Goal: Task Accomplishment & Management: Use online tool/utility

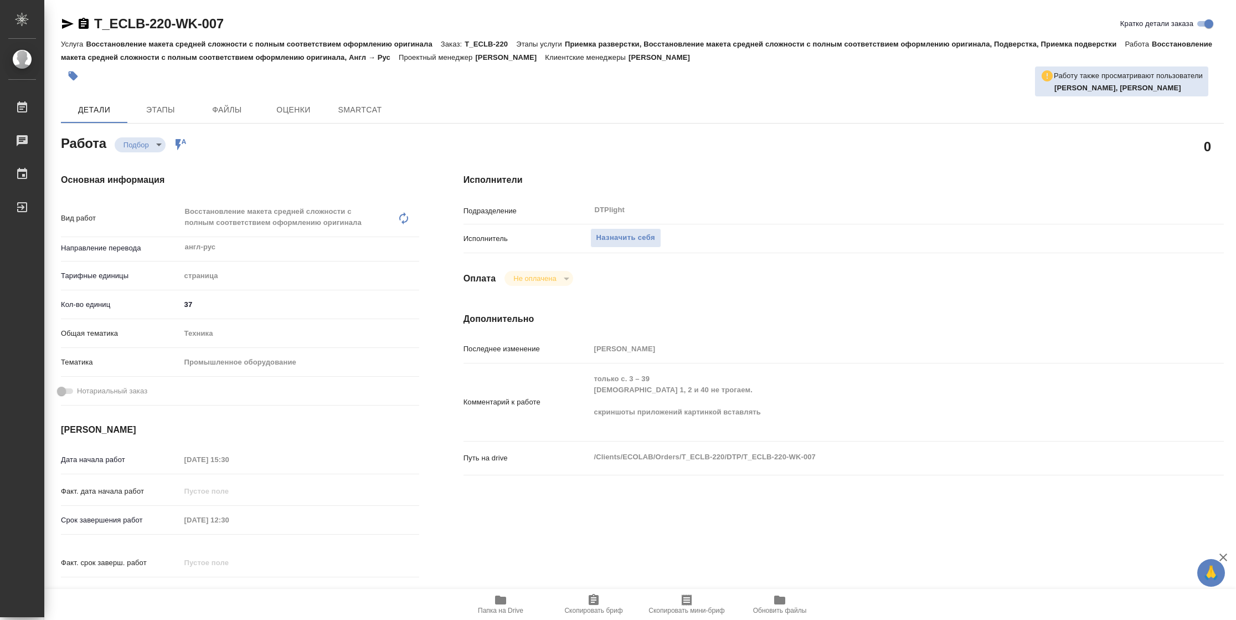
type textarea "x"
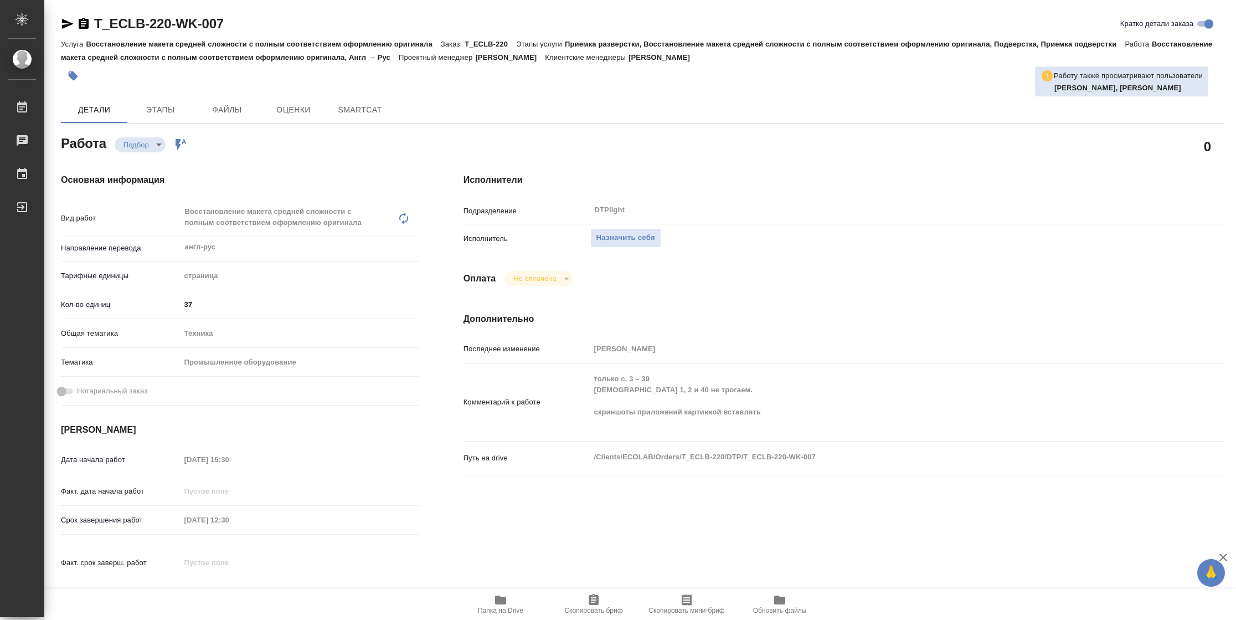
type textarea "x"
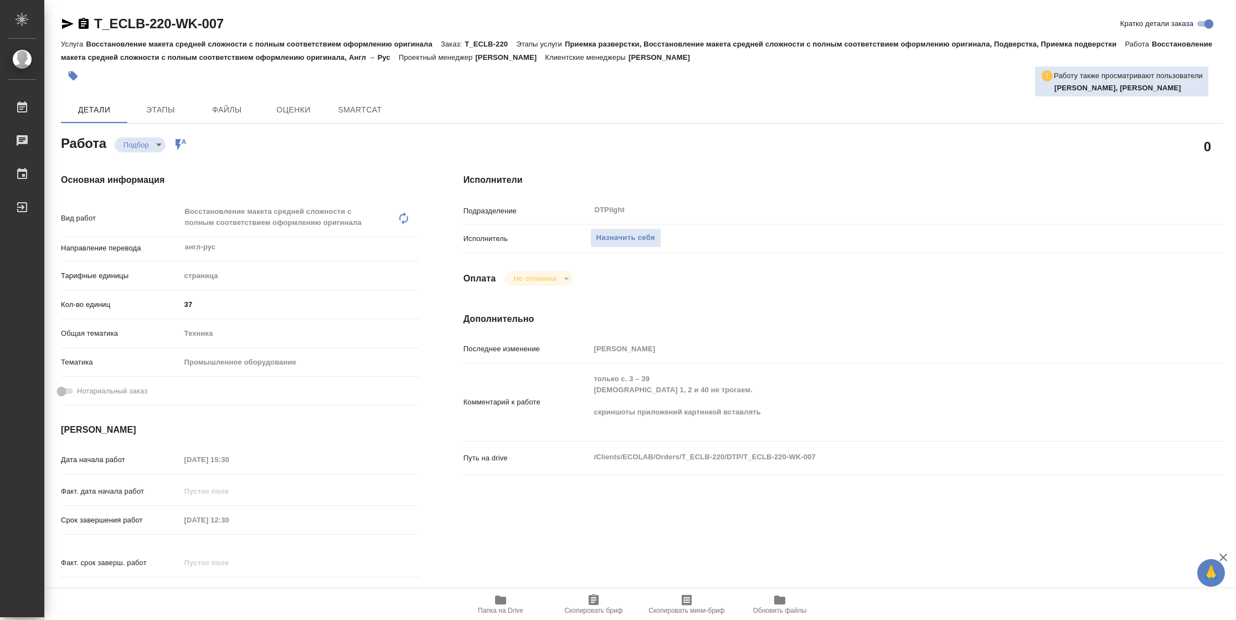
type textarea "x"
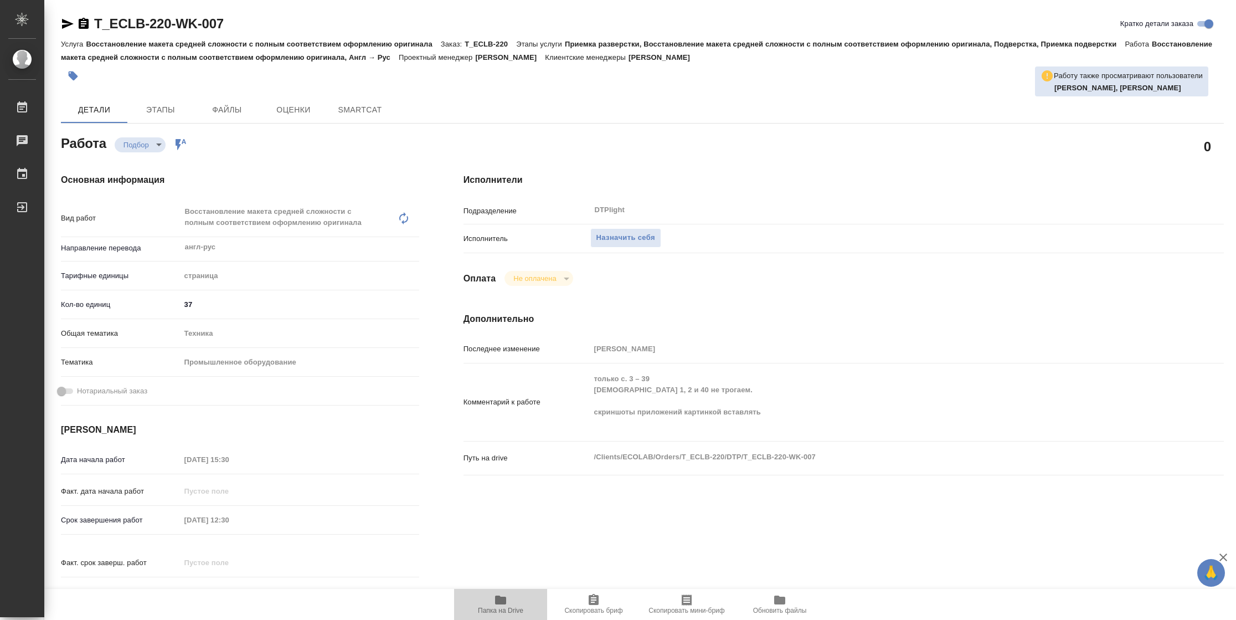
type textarea "x"
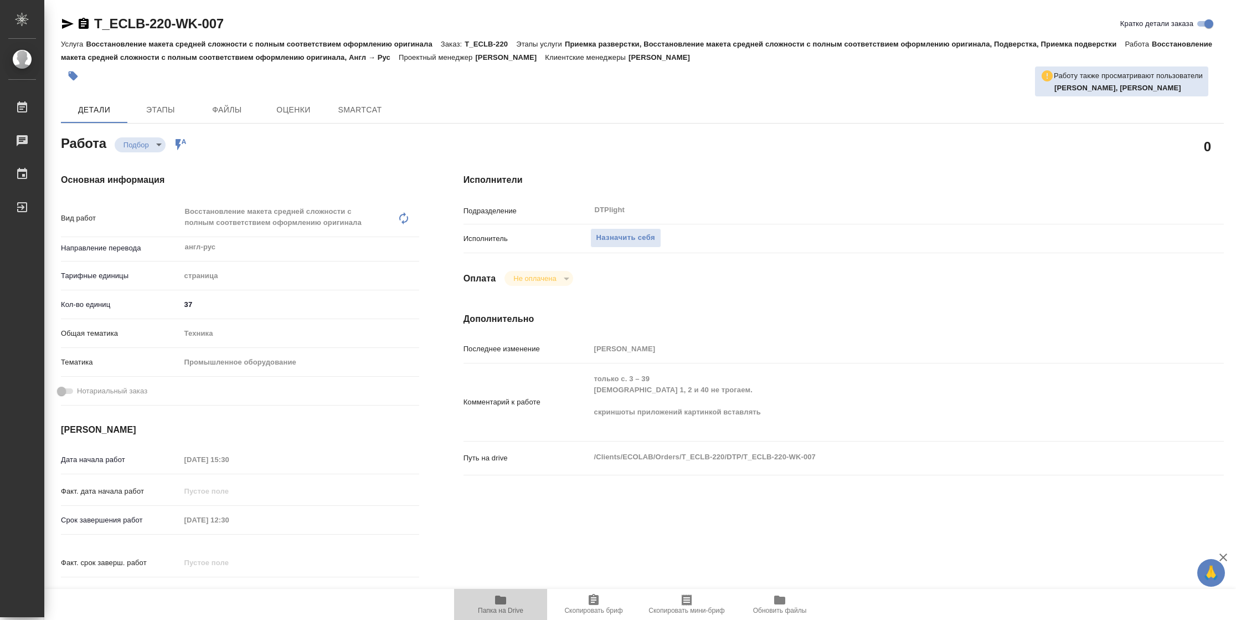
click at [509, 599] on span "Папка на Drive" at bounding box center [501, 603] width 80 height 21
type textarea "x"
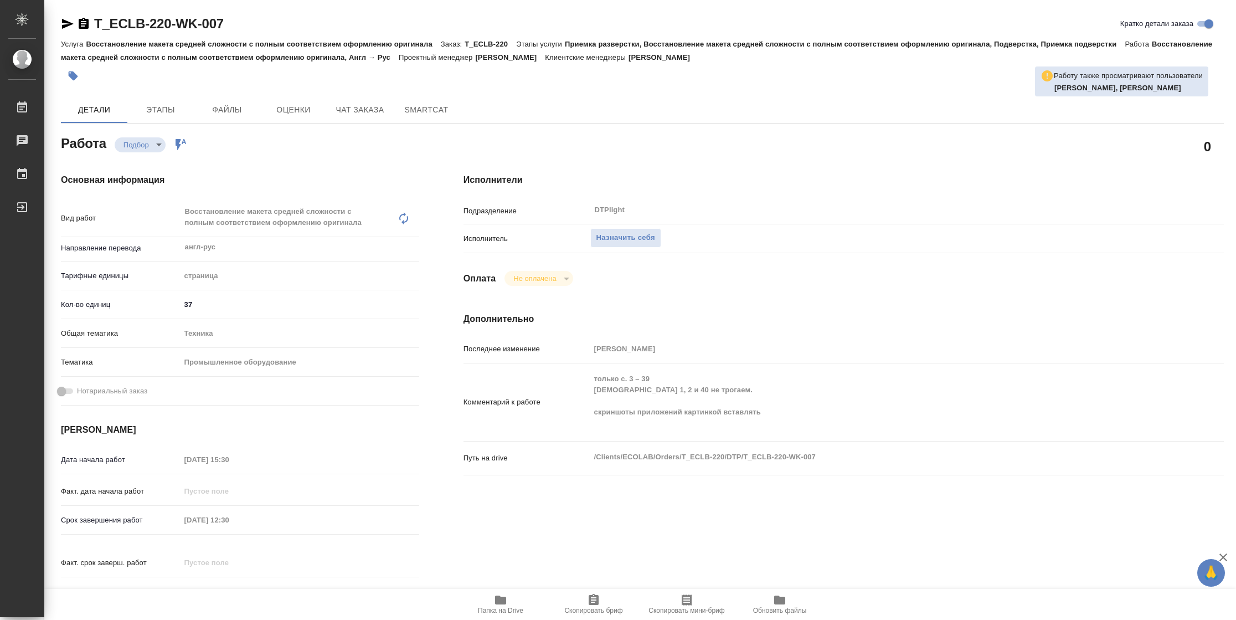
type textarea "x"
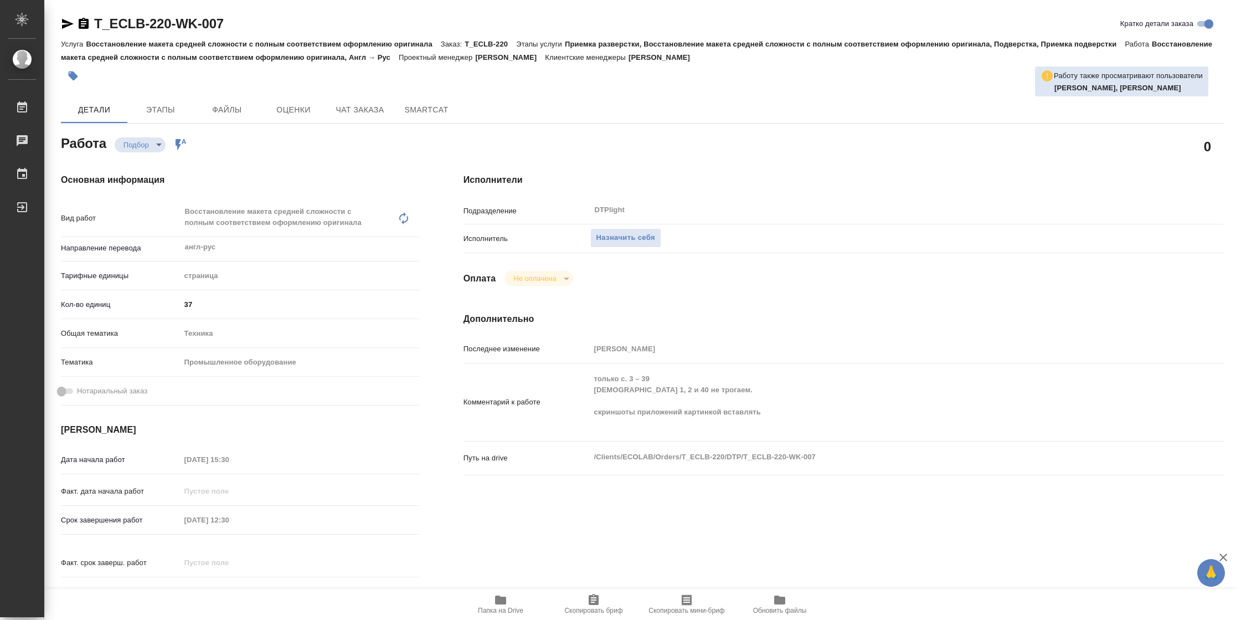
type textarea "x"
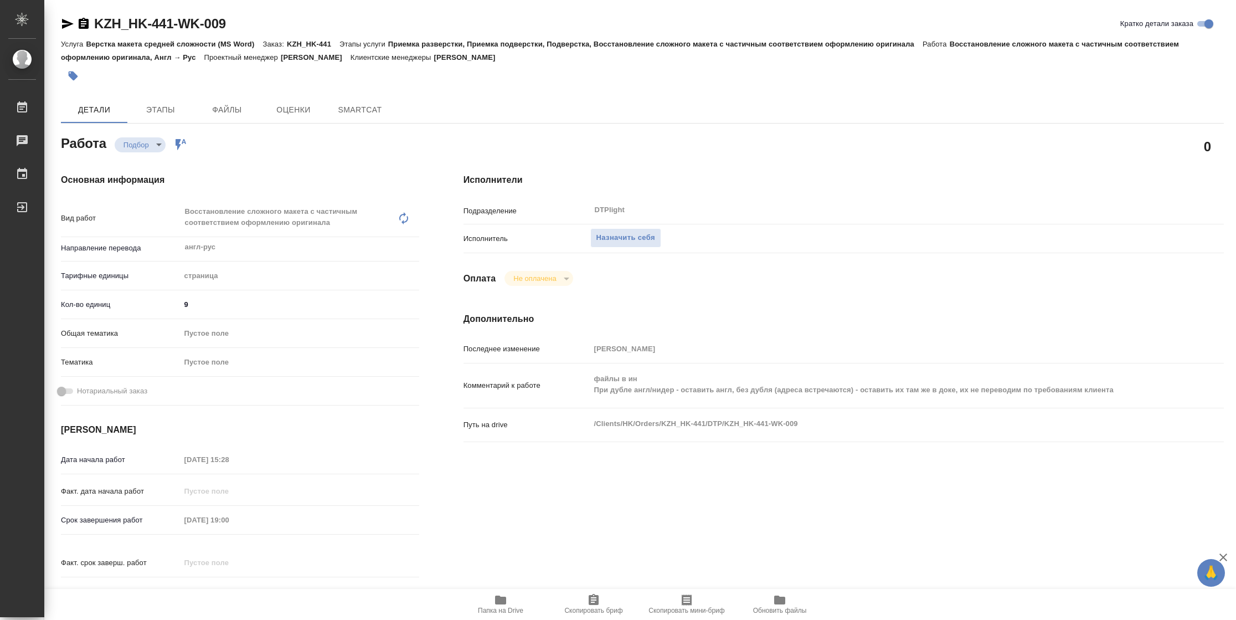
type textarea "x"
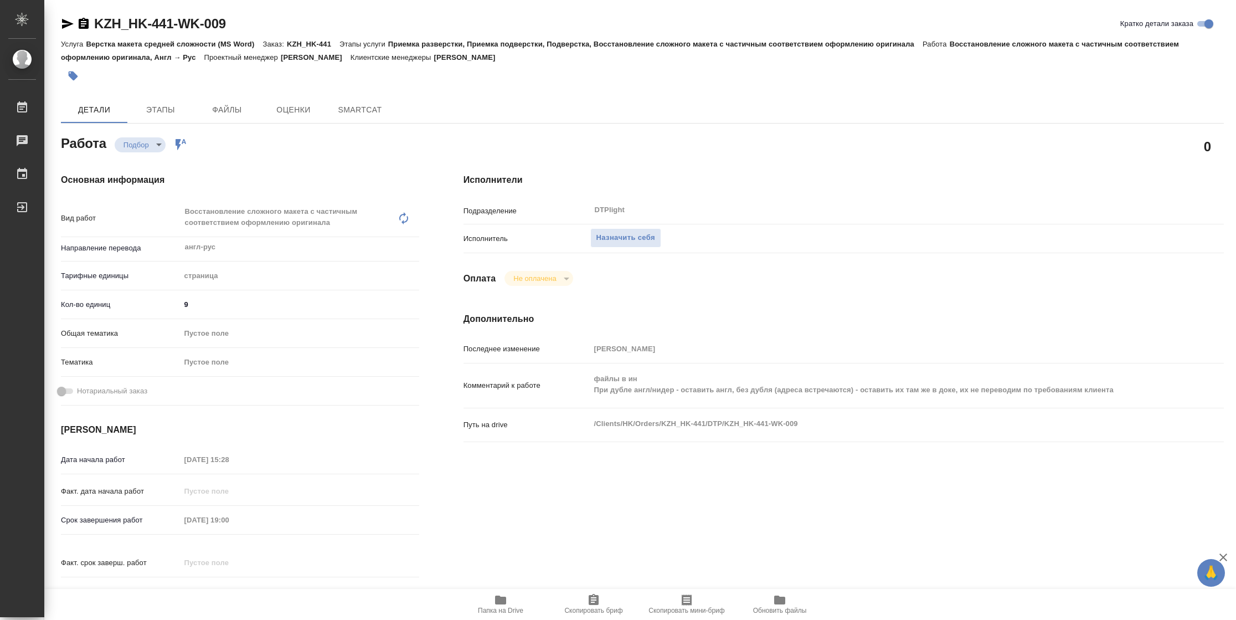
type textarea "x"
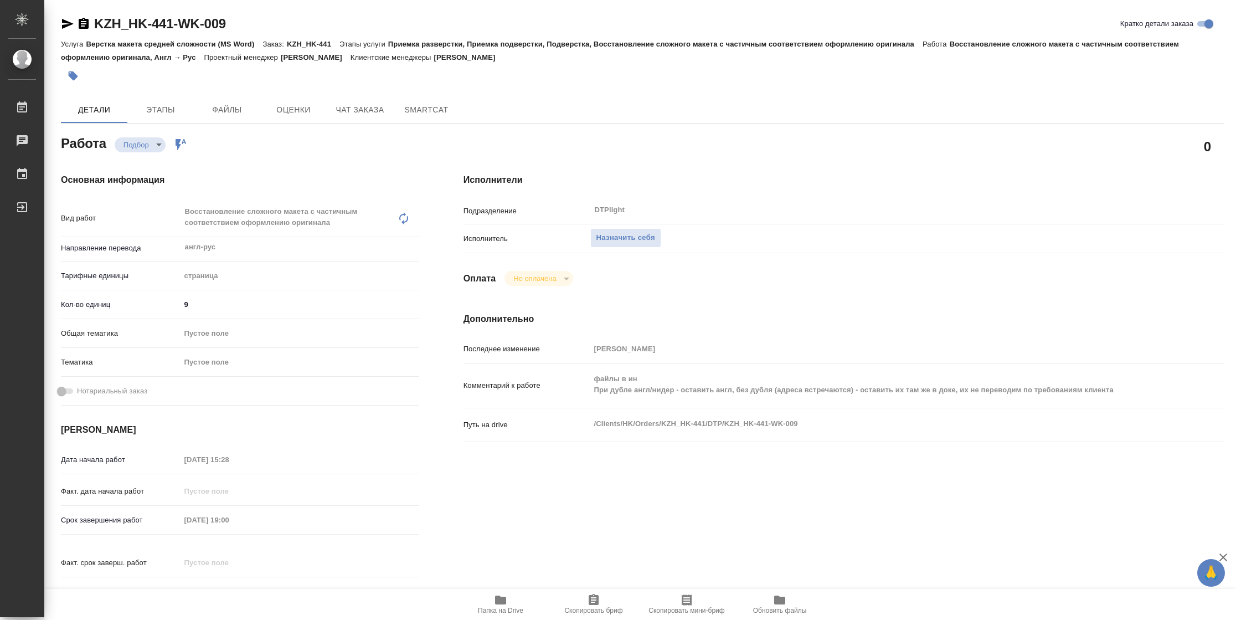
type textarea "x"
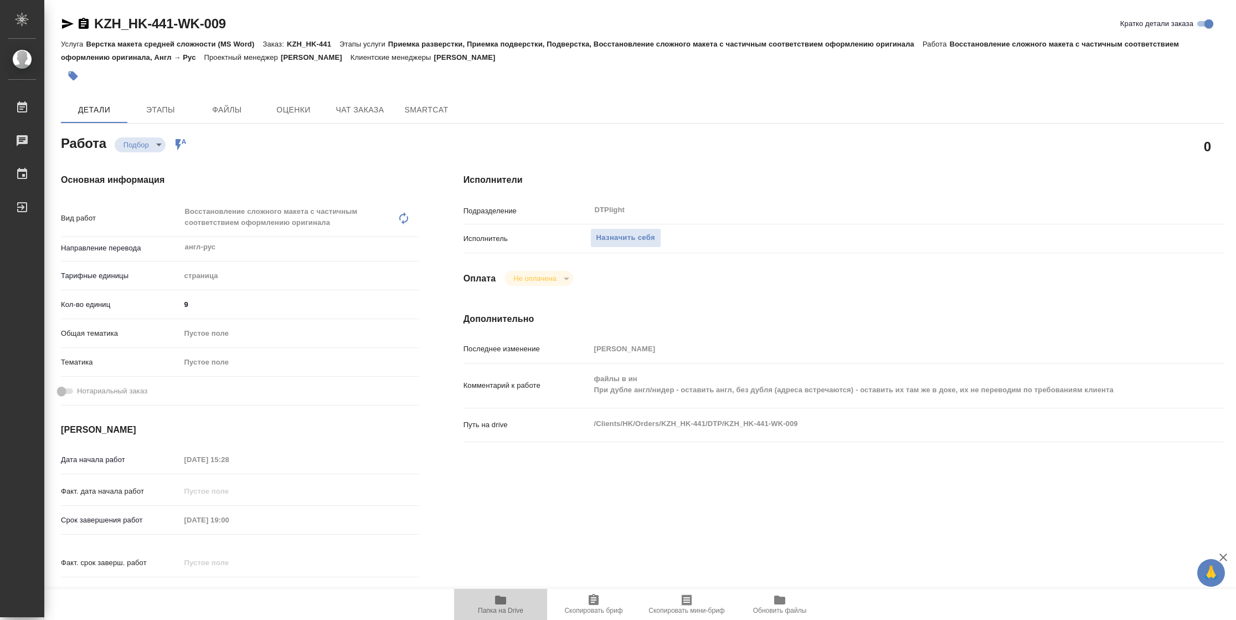
click at [481, 609] on span "Папка на Drive" at bounding box center [500, 610] width 45 height 8
type textarea "x"
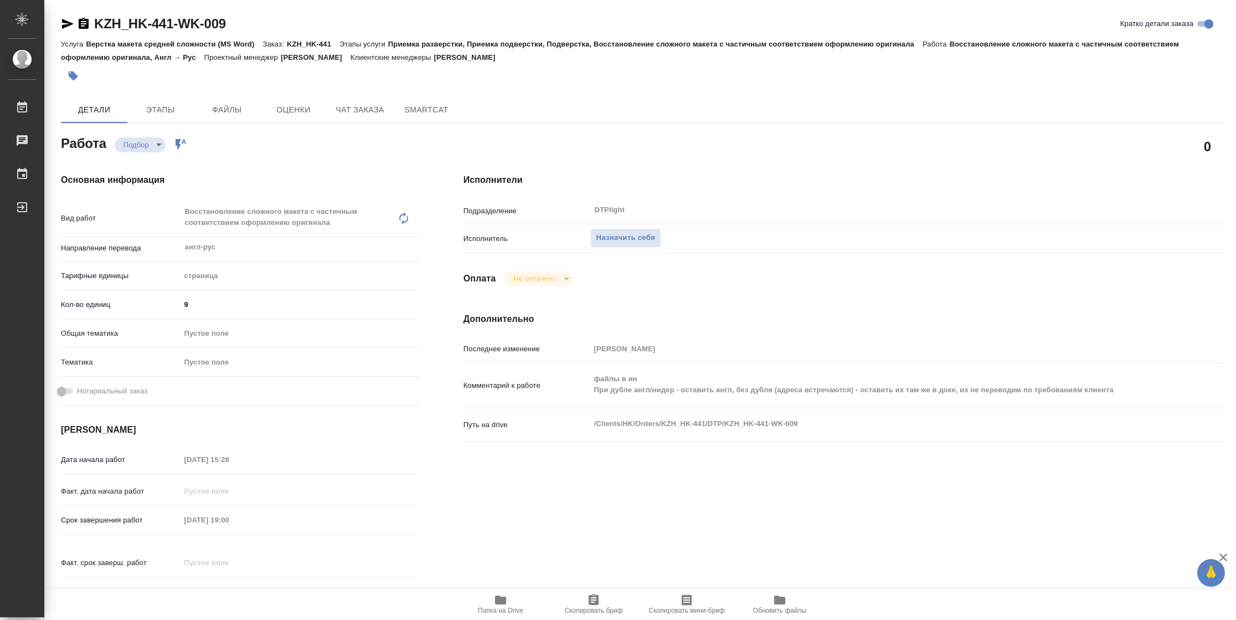
type textarea "x"
